Goal: Task Accomplishment & Management: Manage account settings

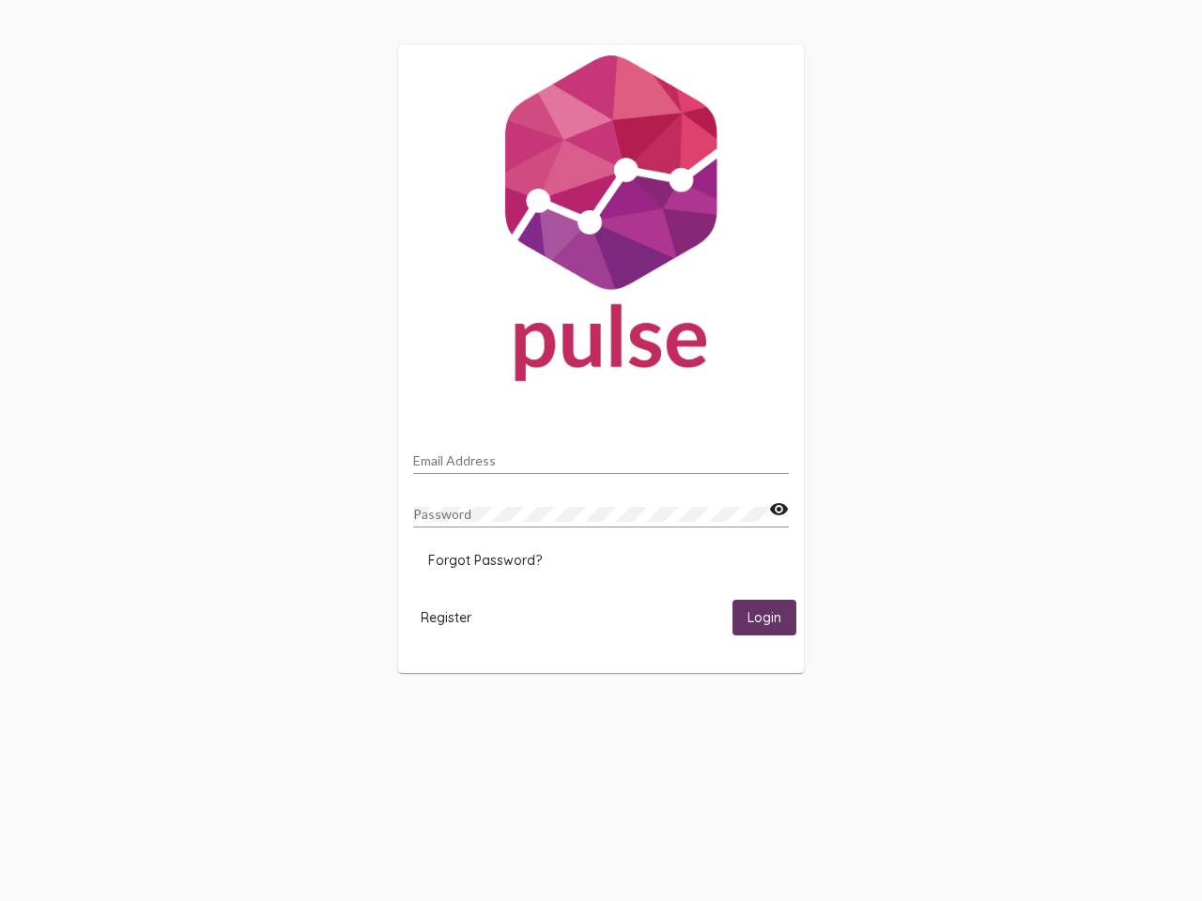
click at [601, 455] on input "Email Address" at bounding box center [600, 460] width 375 height 15
click at [778, 510] on mat-icon "visibility" at bounding box center [779, 509] width 20 height 23
click at [484, 560] on span "Forgot Password?" at bounding box center [485, 560] width 114 height 17
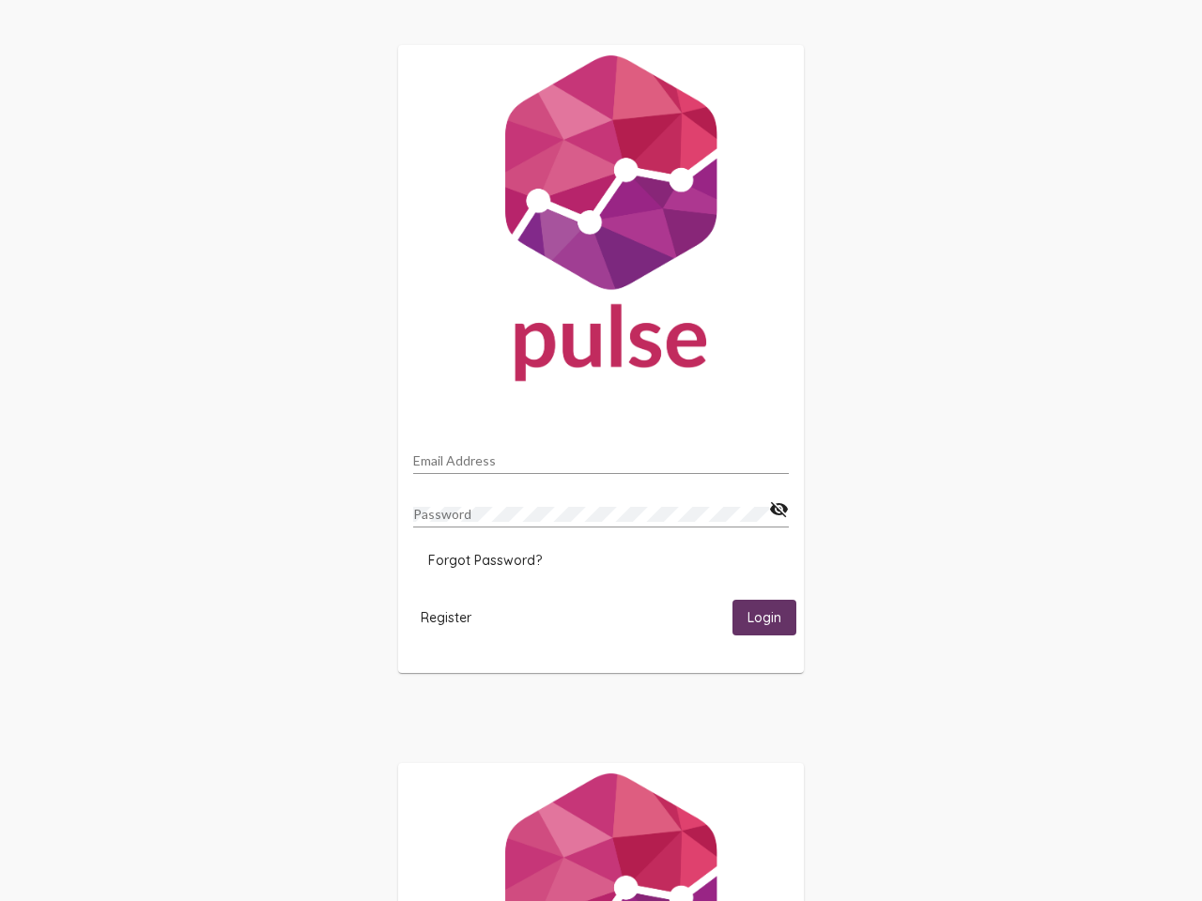
click at [446, 617] on span "Register" at bounding box center [446, 617] width 51 height 17
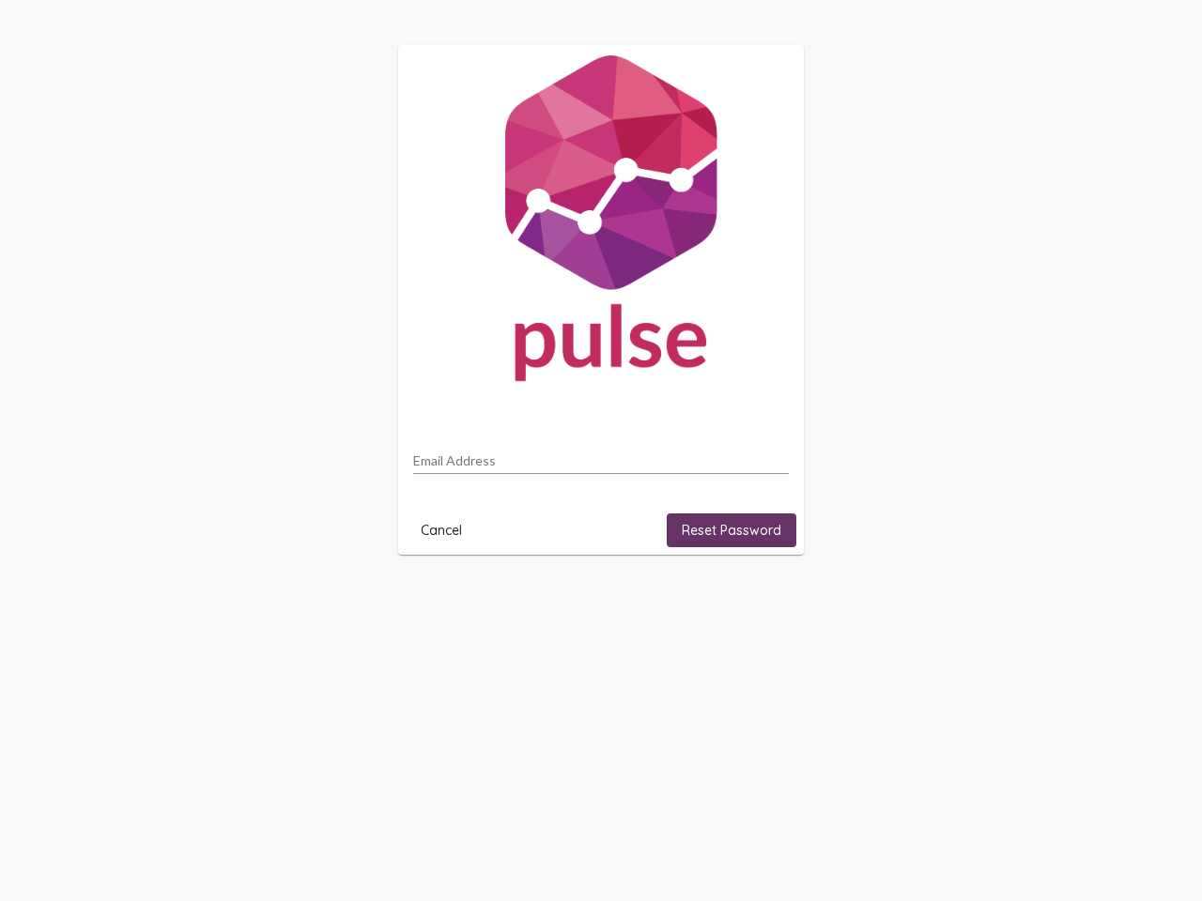
click at [764, 600] on html "Email Address Cancel Reset Password" at bounding box center [601, 300] width 1202 height 600
